Goal: Information Seeking & Learning: Learn about a topic

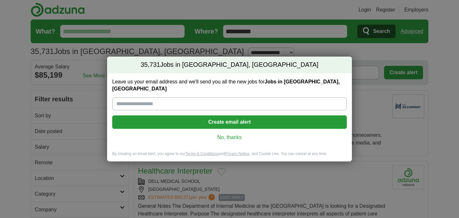
click at [232, 134] on link "No, thanks" at bounding box center [229, 137] width 225 height 7
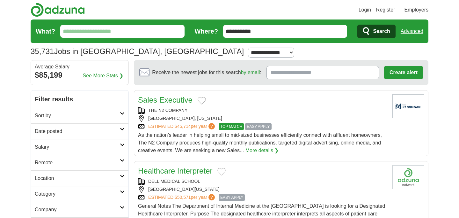
click at [418, 31] on link "Advanced" at bounding box center [412, 31] width 23 height 13
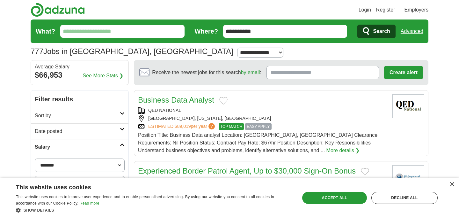
click at [455, 185] on div "× This website uses cookies This website uses cookies to improve user experienc…" at bounding box center [229, 197] width 459 height 40
click at [452, 185] on div "×" at bounding box center [452, 184] width 5 height 5
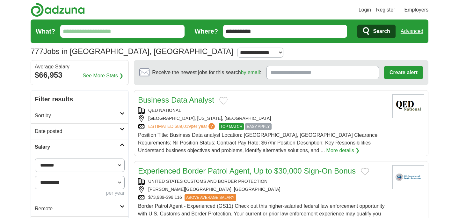
click at [119, 113] on h2 "Sort by" at bounding box center [77, 116] width 85 height 8
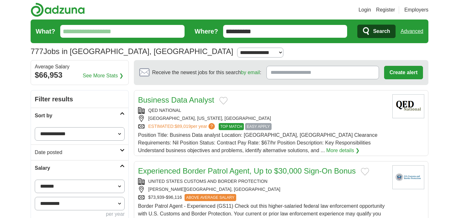
click at [115, 131] on select "**********" at bounding box center [80, 133] width 90 height 13
click at [35, 127] on select "**********" at bounding box center [80, 133] width 90 height 13
click at [122, 111] on link "Sort by" at bounding box center [80, 116] width 98 height 16
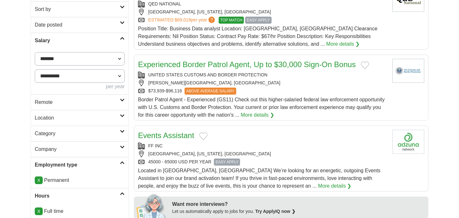
scroll to position [108, 0]
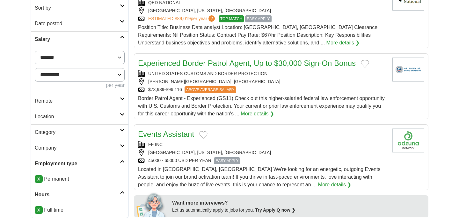
click at [122, 98] on icon at bounding box center [122, 98] width 5 height 3
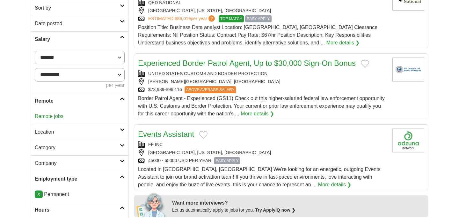
click at [117, 96] on link "Remote" at bounding box center [80, 101] width 98 height 16
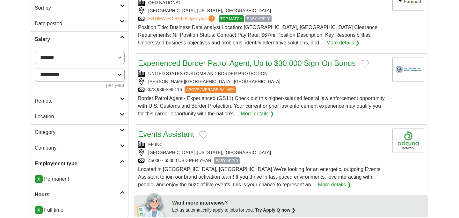
click at [117, 108] on link "Location" at bounding box center [80, 116] width 98 height 16
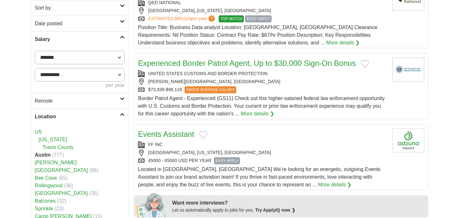
click at [118, 113] on h2 "Location" at bounding box center [77, 117] width 85 height 8
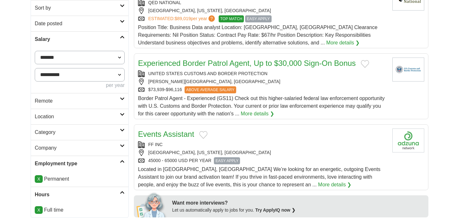
click at [113, 132] on h2 "Category" at bounding box center [77, 132] width 85 height 8
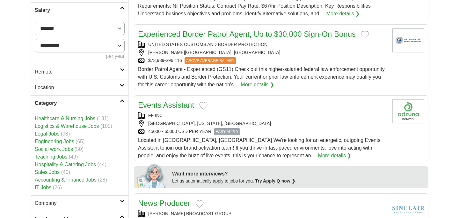
scroll to position [146, 0]
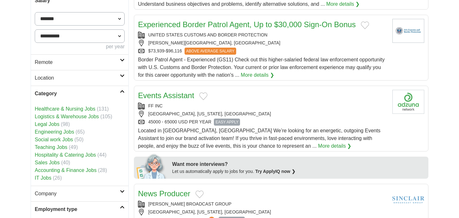
click at [49, 168] on link "Accounting & Finance Jobs" at bounding box center [66, 169] width 62 height 5
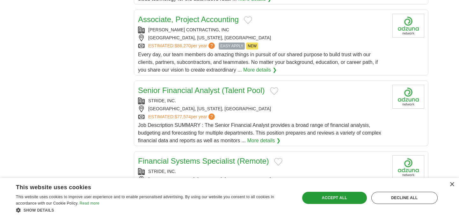
scroll to position [784, 0]
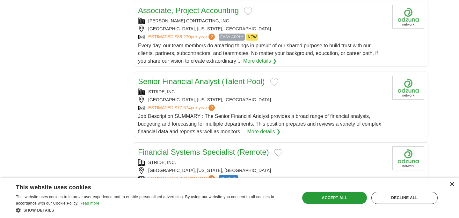
click at [453, 185] on div "×" at bounding box center [452, 184] width 5 height 5
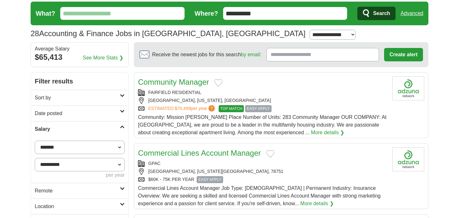
scroll to position [0, 0]
